Goal: Answer question/provide support

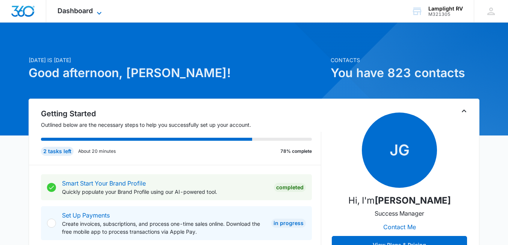
click at [100, 12] on icon at bounding box center [99, 13] width 5 height 3
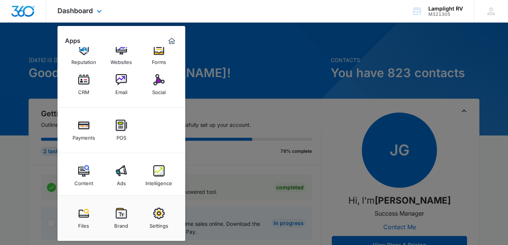
scroll to position [18, 0]
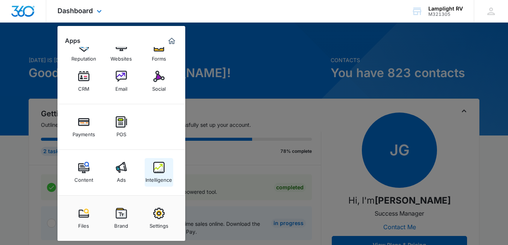
click at [162, 170] on img at bounding box center [158, 167] width 11 height 11
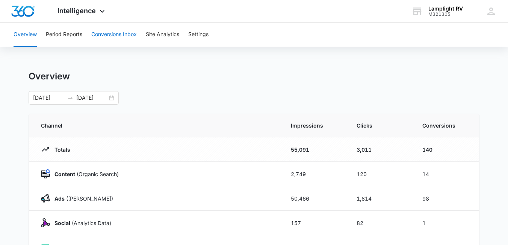
click at [124, 36] on button "Conversions Inbox" at bounding box center [113, 35] width 45 height 24
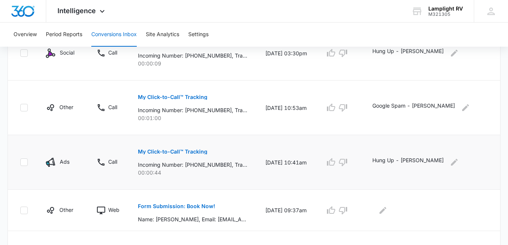
scroll to position [342, 0]
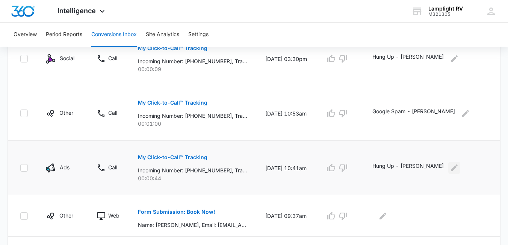
click at [450, 169] on icon "Edit Comments" at bounding box center [454, 167] width 9 height 9
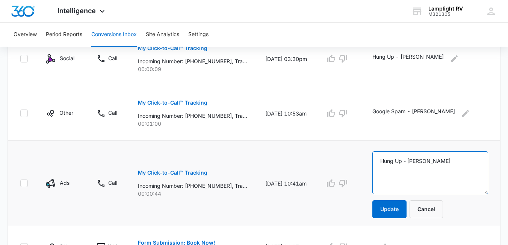
click at [427, 169] on textarea "Hung Up - [PERSON_NAME]" at bounding box center [430, 172] width 116 height 43
click at [469, 162] on textarea "Hung Up - [PERSON_NAME]; [PERSON_NAME] these calls which did not finish the menu" at bounding box center [430, 172] width 116 height 43
drag, startPoint x: 420, startPoint y: 169, endPoint x: 397, endPoint y: 172, distance: 23.4
click at [397, 172] on textarea "Hung Up - [PERSON_NAME]; [PERSON_NAME] these calls hang up beo did not finish t…" at bounding box center [430, 172] width 116 height 43
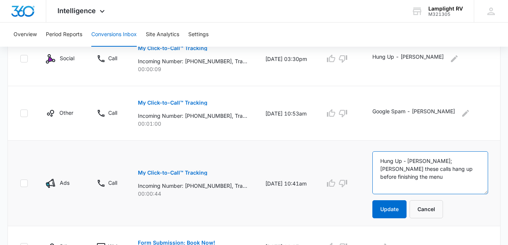
click at [458, 168] on textarea "Hung Up - [PERSON_NAME]; [PERSON_NAME] these calls hang up before finishing the…" at bounding box center [430, 172] width 116 height 43
type textarea "Hung Up - [PERSON_NAME]; [PERSON_NAME] these calls hang up before finishing the…"
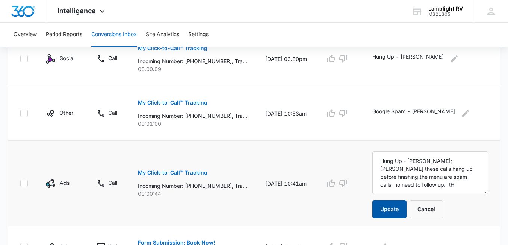
click at [390, 209] on button "Update" at bounding box center [389, 209] width 34 height 18
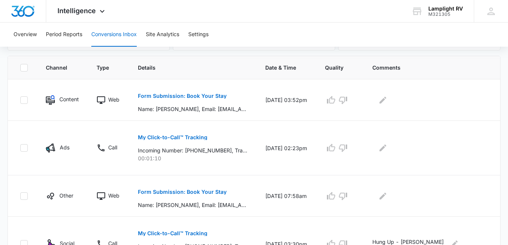
scroll to position [0, 0]
